Goal: Information Seeking & Learning: Learn about a topic

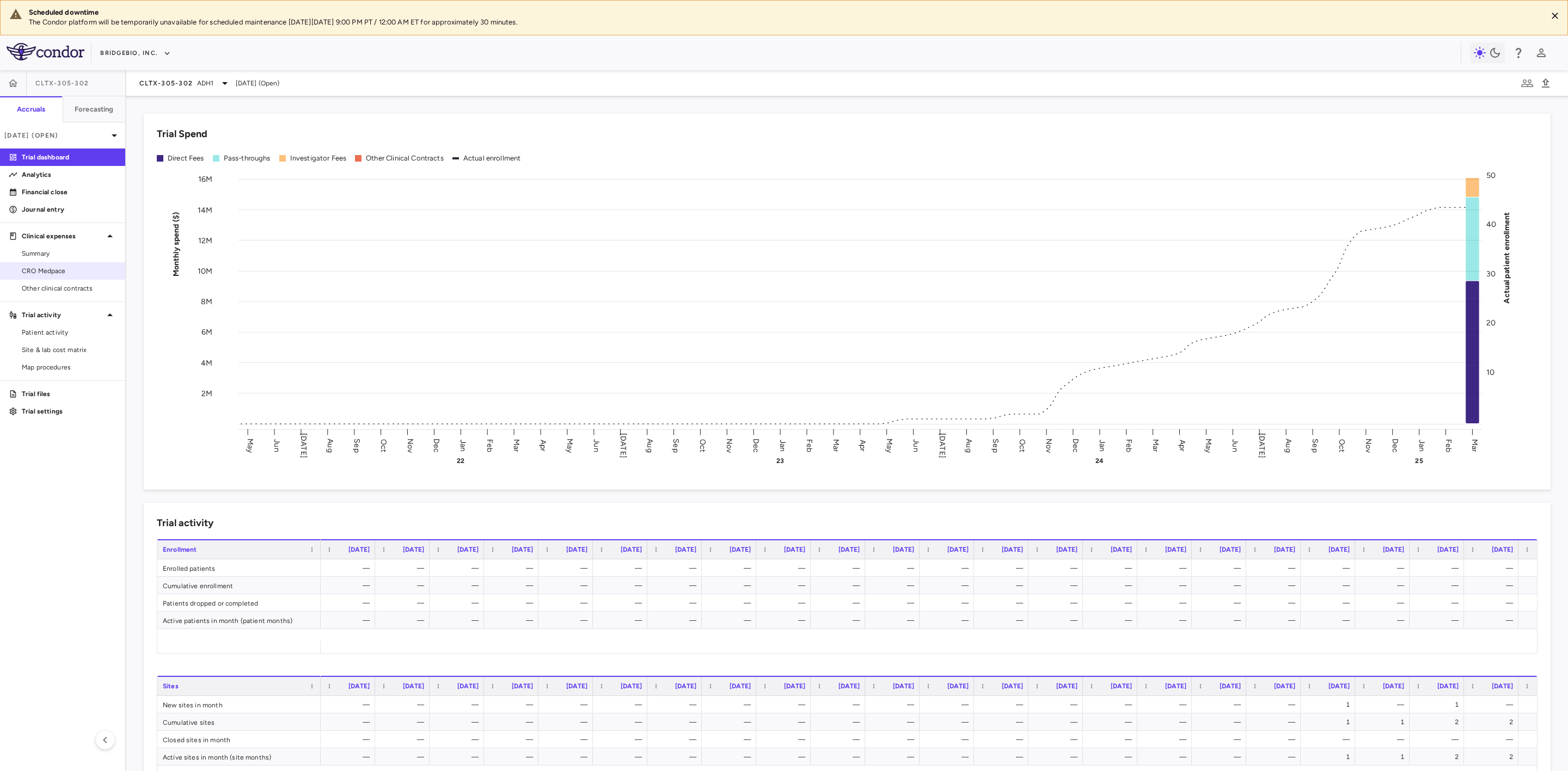
click at [56, 266] on span "CRO Medpace" at bounding box center [69, 271] width 95 height 10
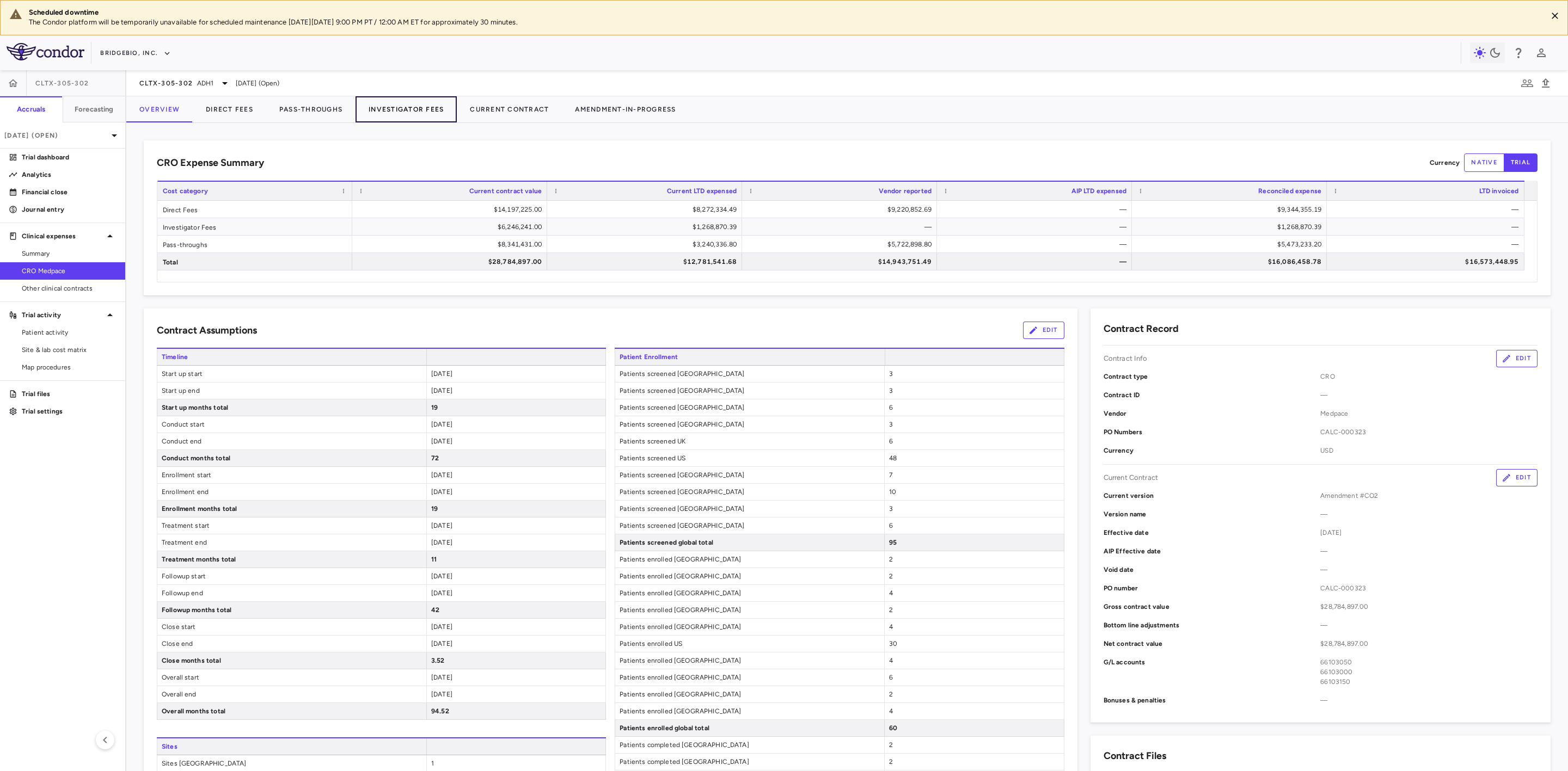
click at [413, 111] on button "Investigator Fees" at bounding box center [406, 109] width 101 height 26
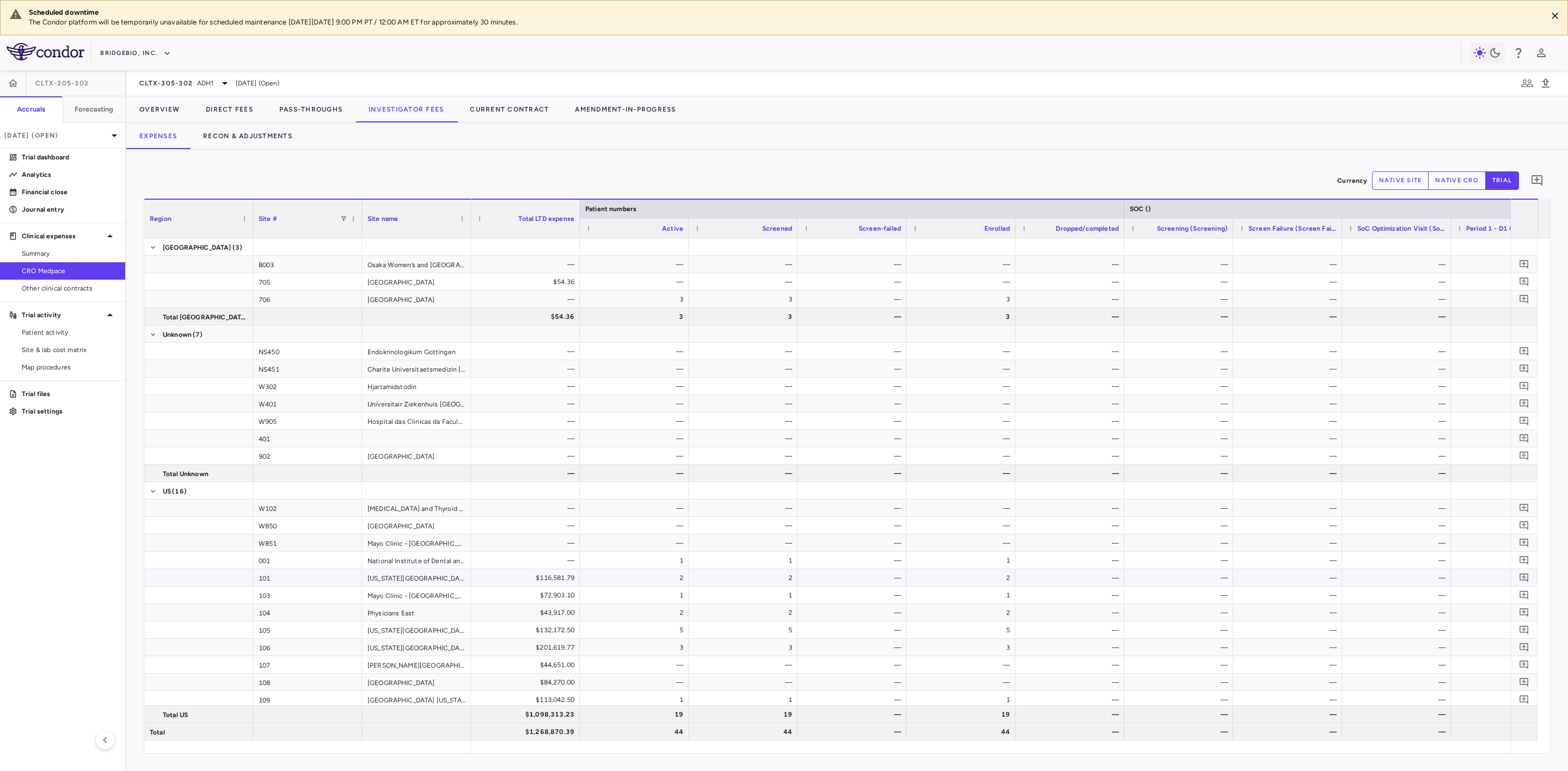
click at [554, 582] on div "$116,581.79" at bounding box center [527, 577] width 94 height 17
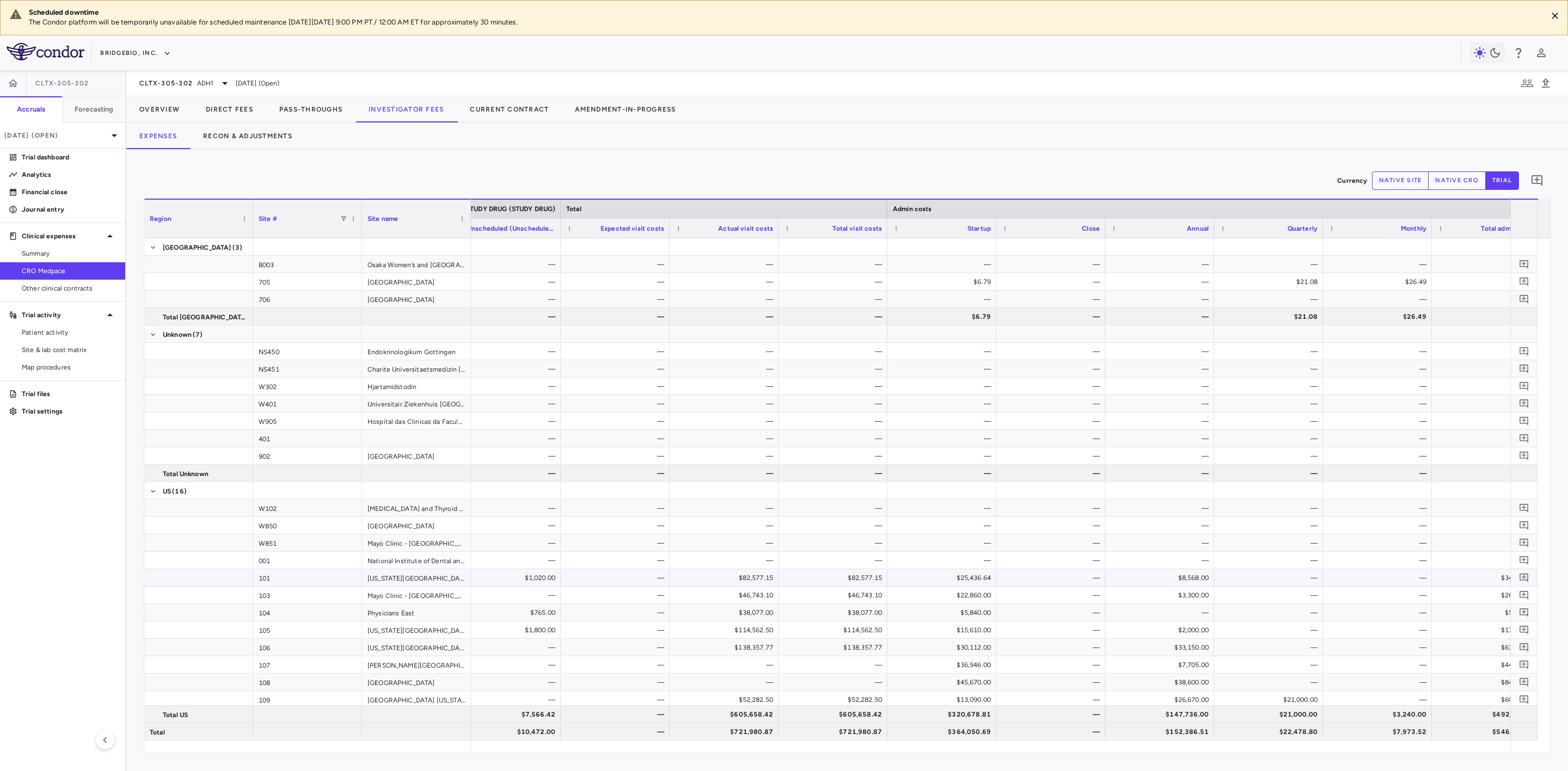
click at [367, 575] on div "[US_STATE][GEOGRAPHIC_DATA] (IU) [GEOGRAPHIC_DATA]" at bounding box center [416, 577] width 109 height 17
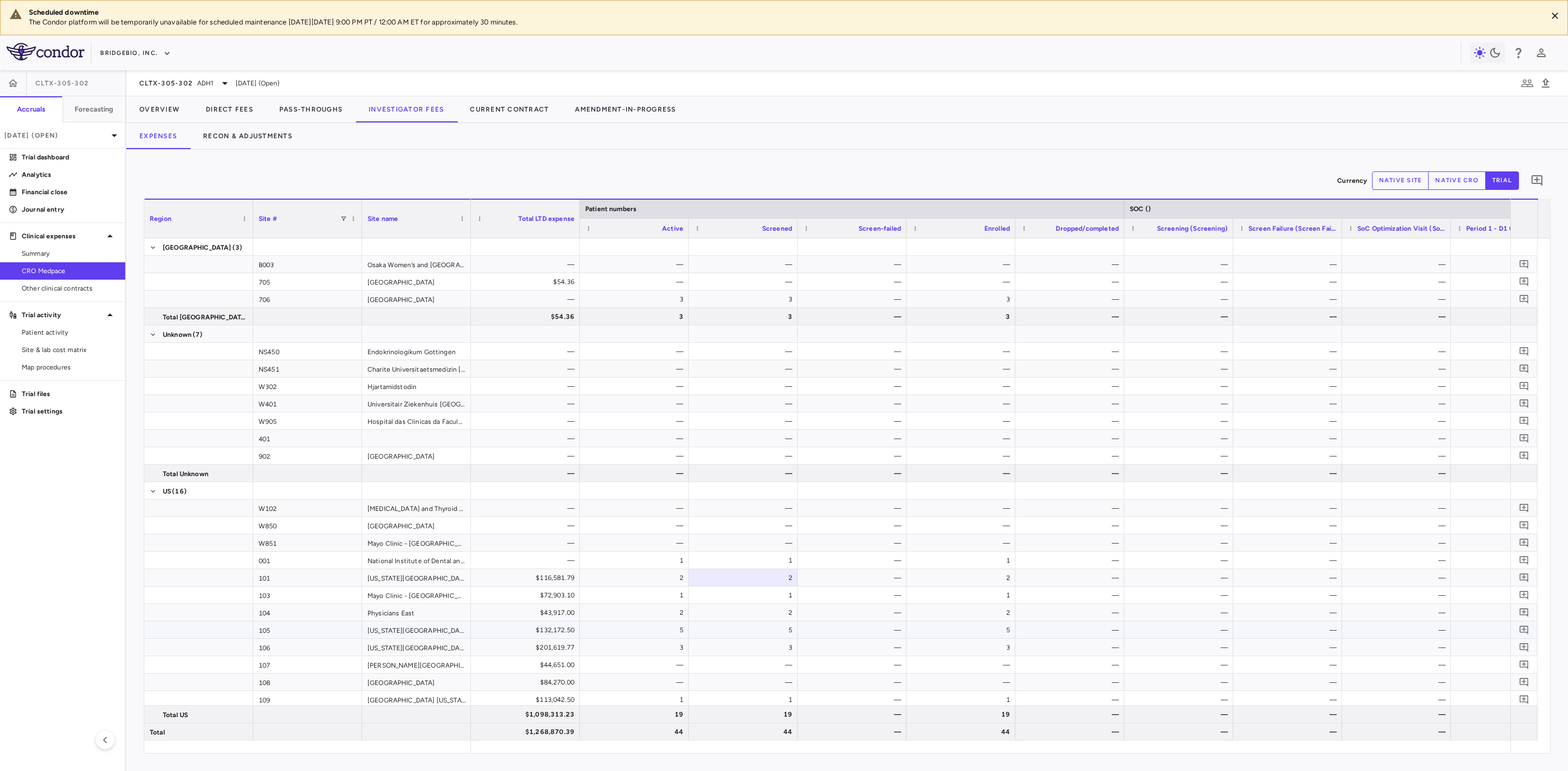
drag, startPoint x: 575, startPoint y: 636, endPoint x: 566, endPoint y: 634, distance: 9.2
click at [574, 636] on div "$132,172.50" at bounding box center [525, 629] width 109 height 17
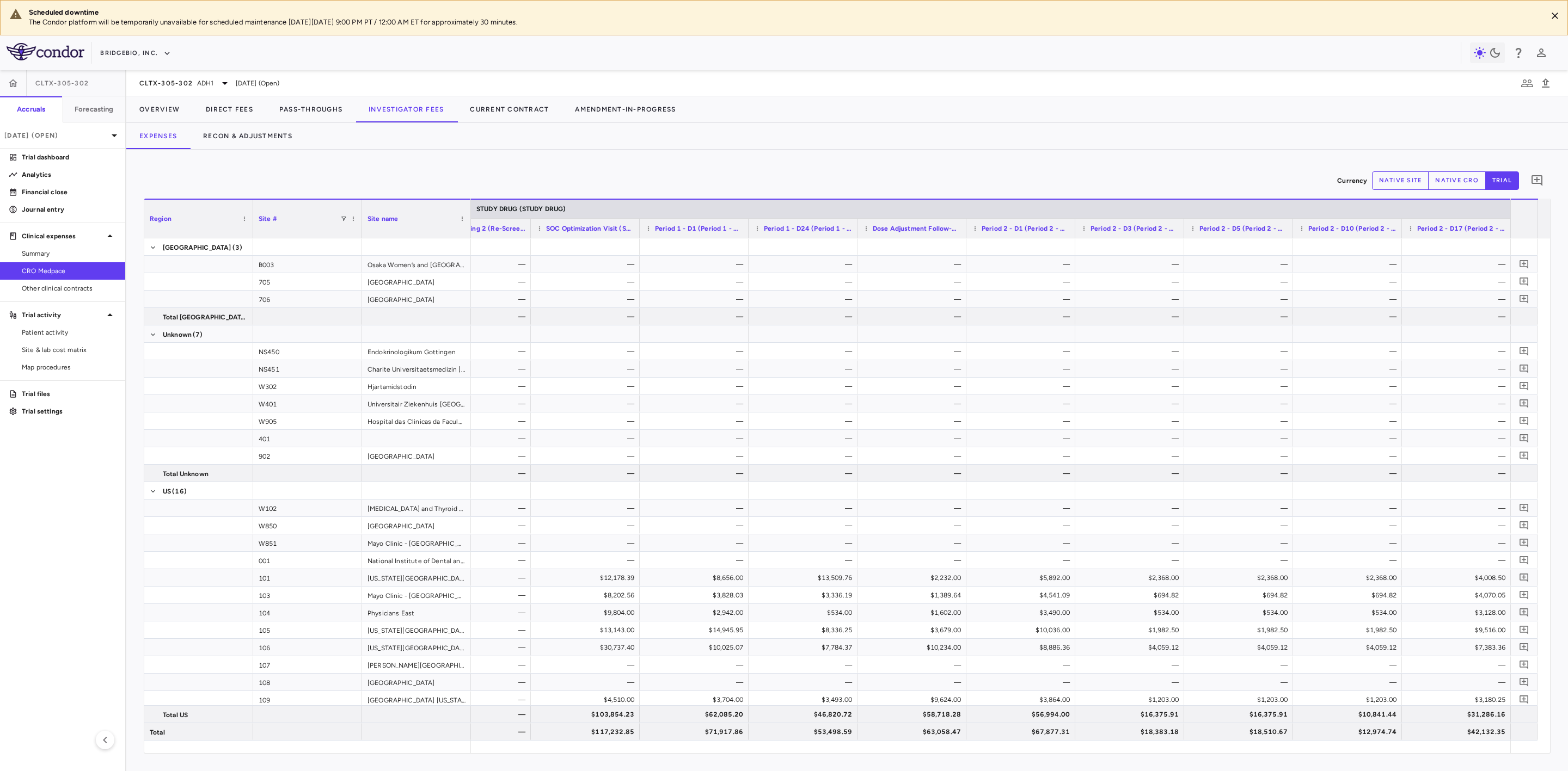
scroll to position [0, 6680]
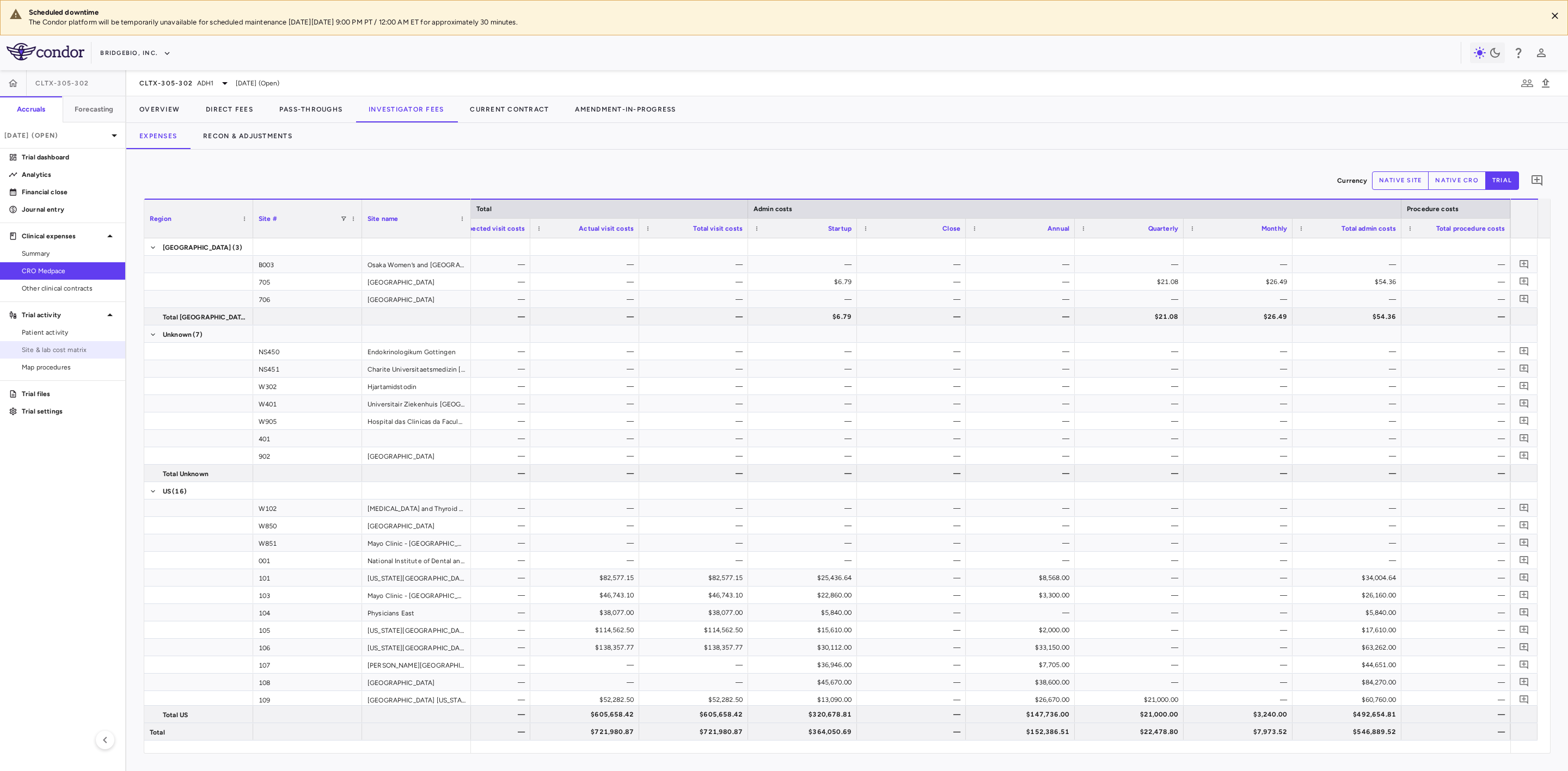
click at [61, 351] on span "Site & lab cost matrix" at bounding box center [69, 350] width 95 height 10
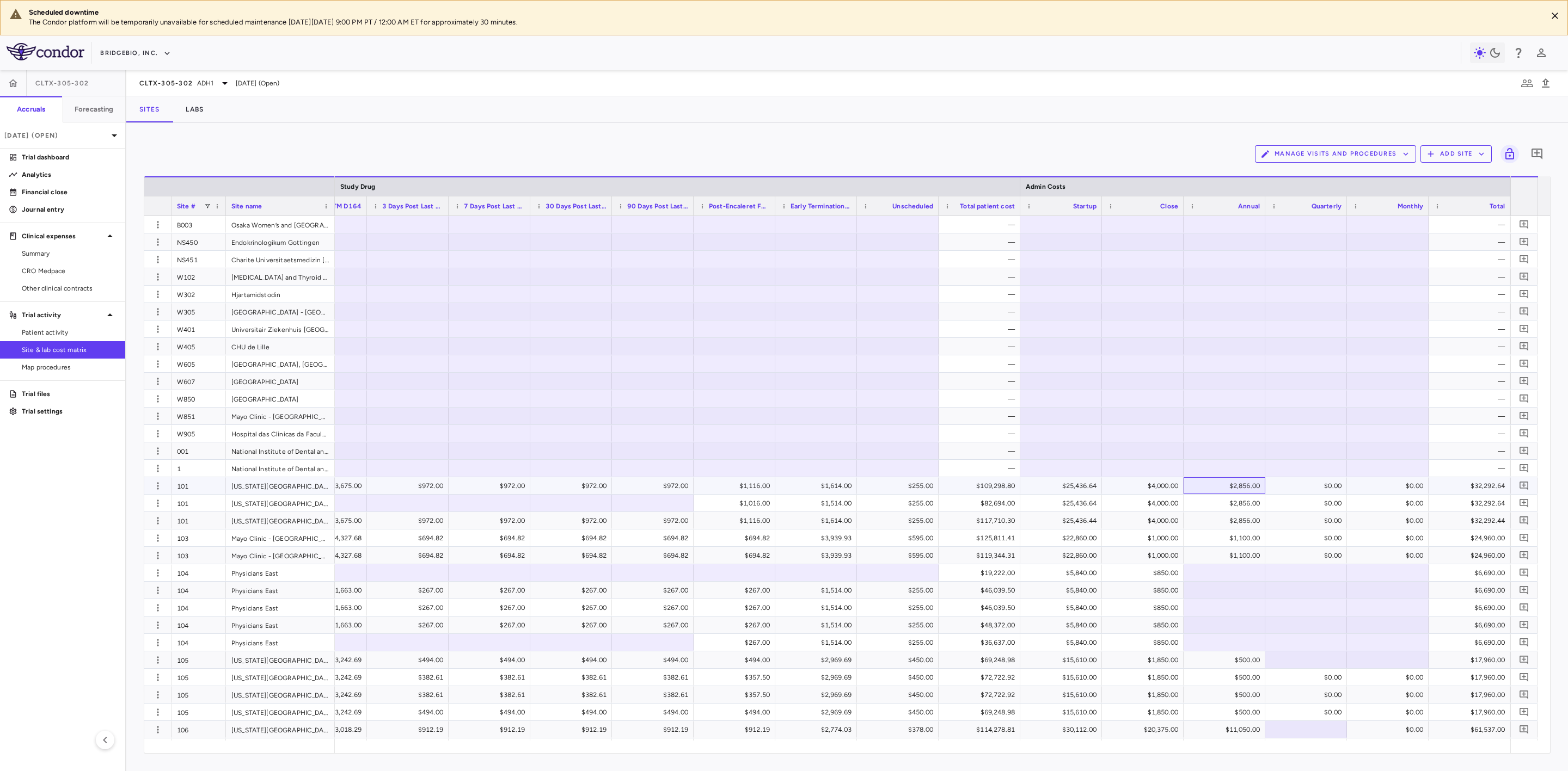
click at [1228, 484] on div "$2,856.00" at bounding box center [1226, 485] width 67 height 17
drag, startPoint x: 1222, startPoint y: 487, endPoint x: 1286, endPoint y: 491, distance: 64.1
type input "****"
click at [1238, 507] on div "$2,856.00" at bounding box center [1226, 503] width 67 height 17
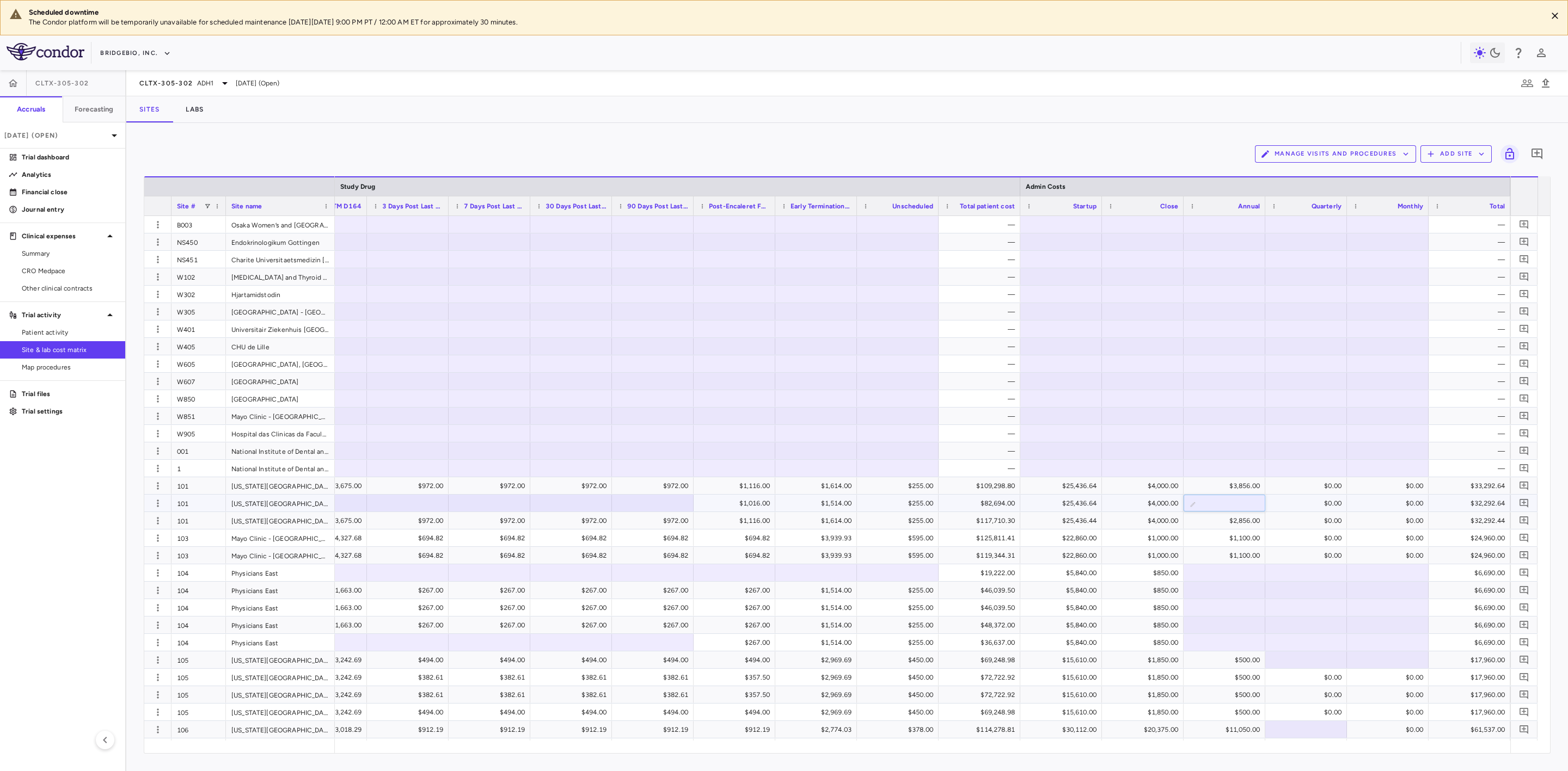
drag, startPoint x: 1224, startPoint y: 505, endPoint x: 1274, endPoint y: 509, distance: 50.2
type input "****"
